Goal: Navigation & Orientation: Find specific page/section

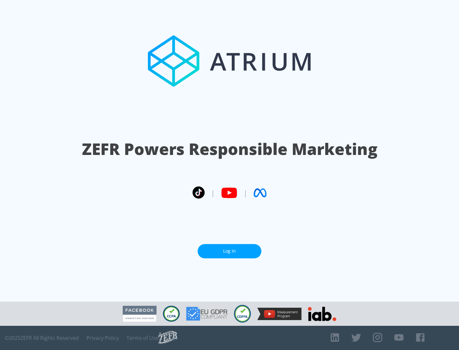
click at [229, 249] on link "Log In" at bounding box center [230, 251] width 64 height 14
